Goal: Task Accomplishment & Management: Use online tool/utility

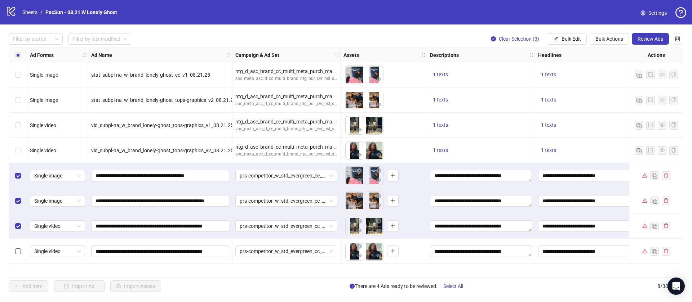
click at [18, 256] on label "Select row 8" at bounding box center [18, 252] width 6 height 8
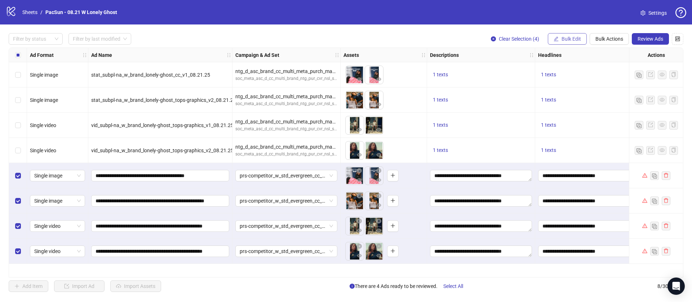
click at [573, 40] on span "Bulk Edit" at bounding box center [571, 39] width 19 height 6
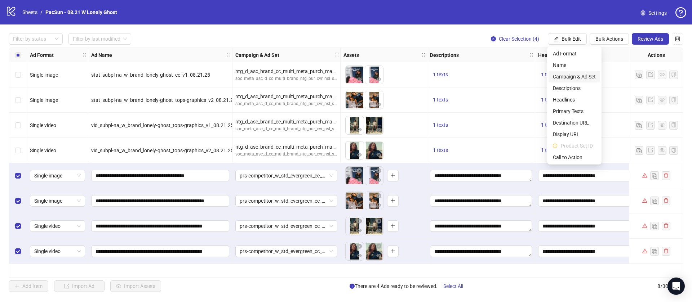
click at [579, 77] on span "Campaign & Ad Set" at bounding box center [574, 77] width 43 height 8
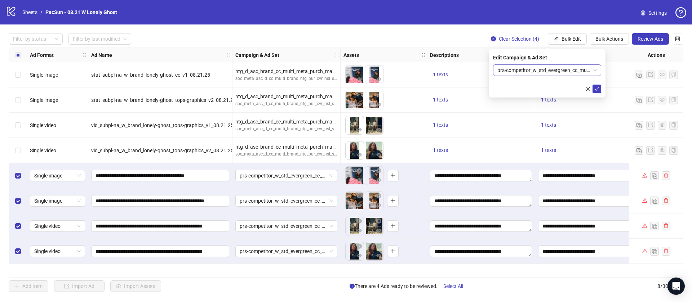
click at [536, 70] on span "prs-competitor_w_std_evergreen_cc_multi_meta_lpv_maxlpv_autob_site_w-18-54_7dc1…" at bounding box center [548, 70] width 100 height 11
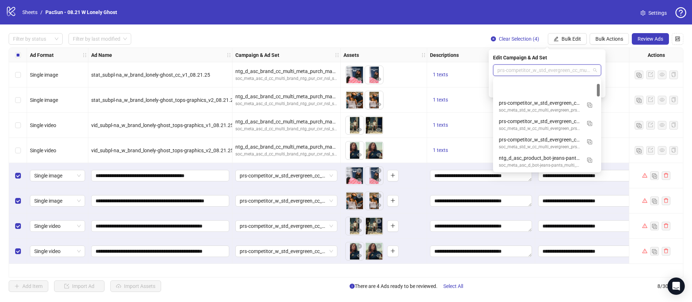
scroll to position [36, 0]
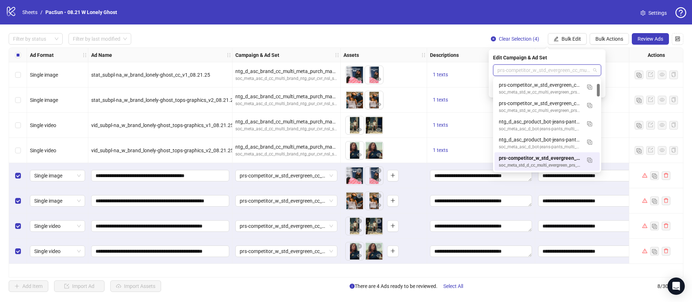
paste input "**********"
type input "**********"
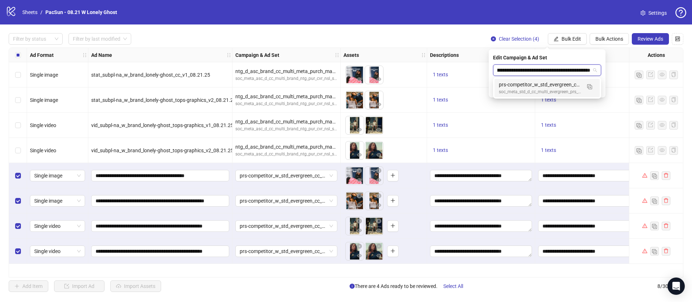
scroll to position [0, 0]
click at [545, 90] on div "soc_meta_std_d_cc_multi_evergreen_prs_traf_con_nsl_site_us_fna" at bounding box center [540, 92] width 82 height 7
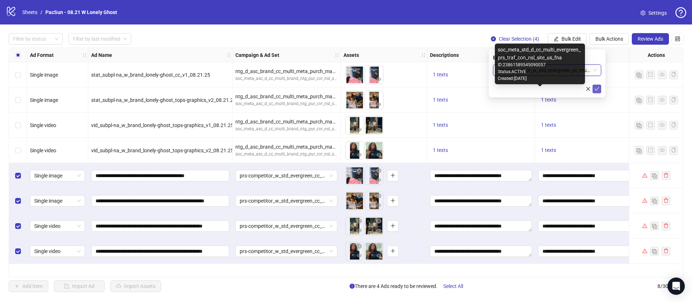
click at [597, 88] on icon "check" at bounding box center [597, 89] width 5 height 5
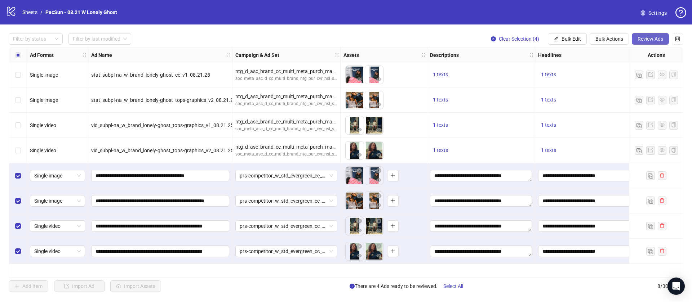
click at [653, 40] on span "Review Ads" at bounding box center [651, 39] width 26 height 6
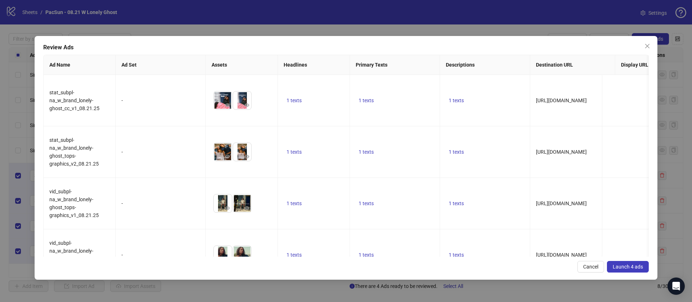
click at [628, 266] on span "Launch 4 ads" at bounding box center [628, 267] width 30 height 6
